Goal: Check status

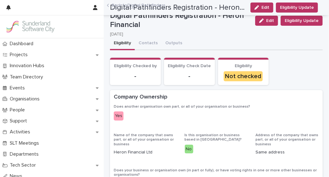
scroll to position [194, 0]
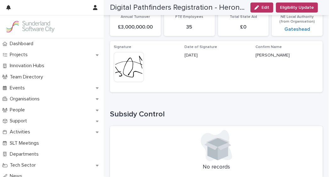
click at [137, 41] on div "Signature This file cannot be opened Download File Date of Signature [DATE] Con…" at bounding box center [216, 66] width 213 height 51
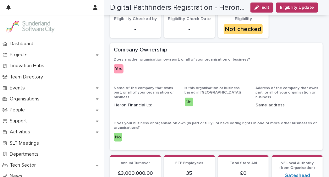
scroll to position [0, 0]
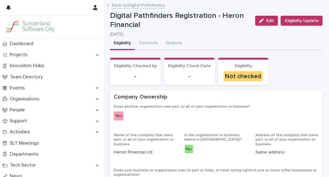
click at [124, 44] on button "Eligibility" at bounding box center [122, 43] width 25 height 13
click at [128, 5] on link "Back to Digital Pathfinders" at bounding box center [139, 4] width 54 height 7
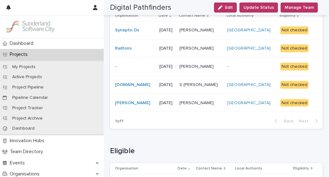
scroll to position [85, 0]
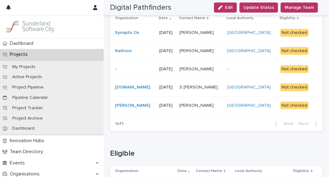
click at [189, 36] on div "[PERSON_NAME] [PERSON_NAME]" at bounding box center [200, 33] width 43 height 10
